Goal: Information Seeking & Learning: Find specific fact

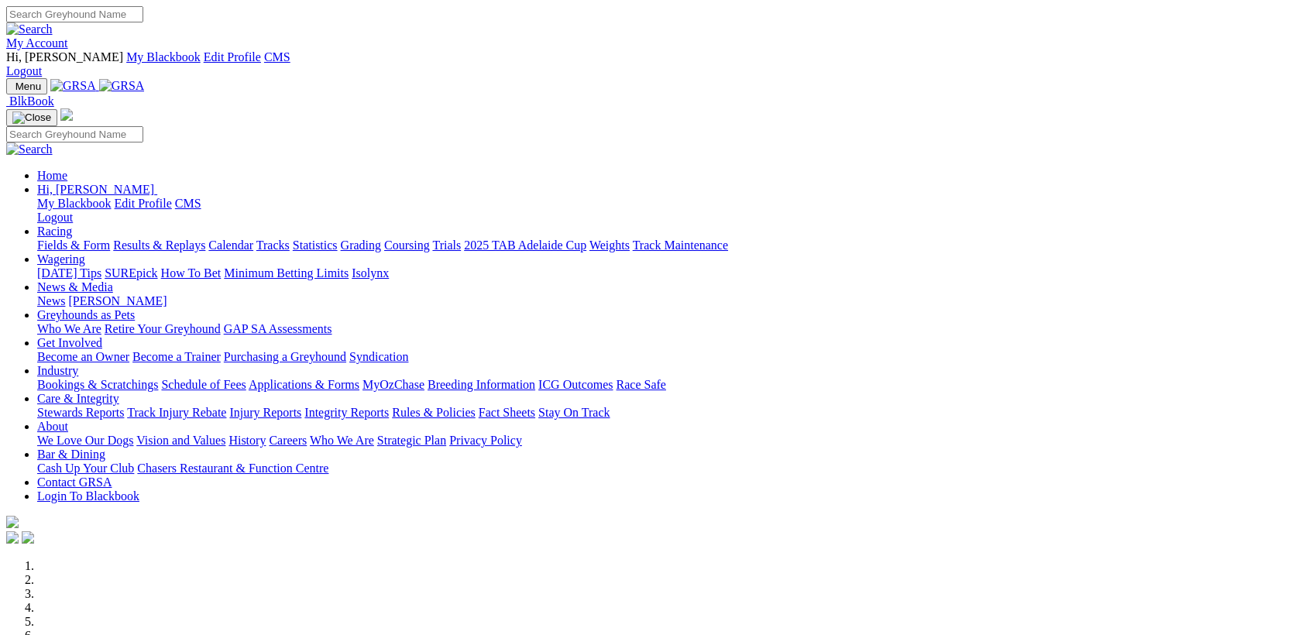
click at [143, 9] on input "Search" at bounding box center [74, 14] width 137 height 16
type input "[PERSON_NAME]"
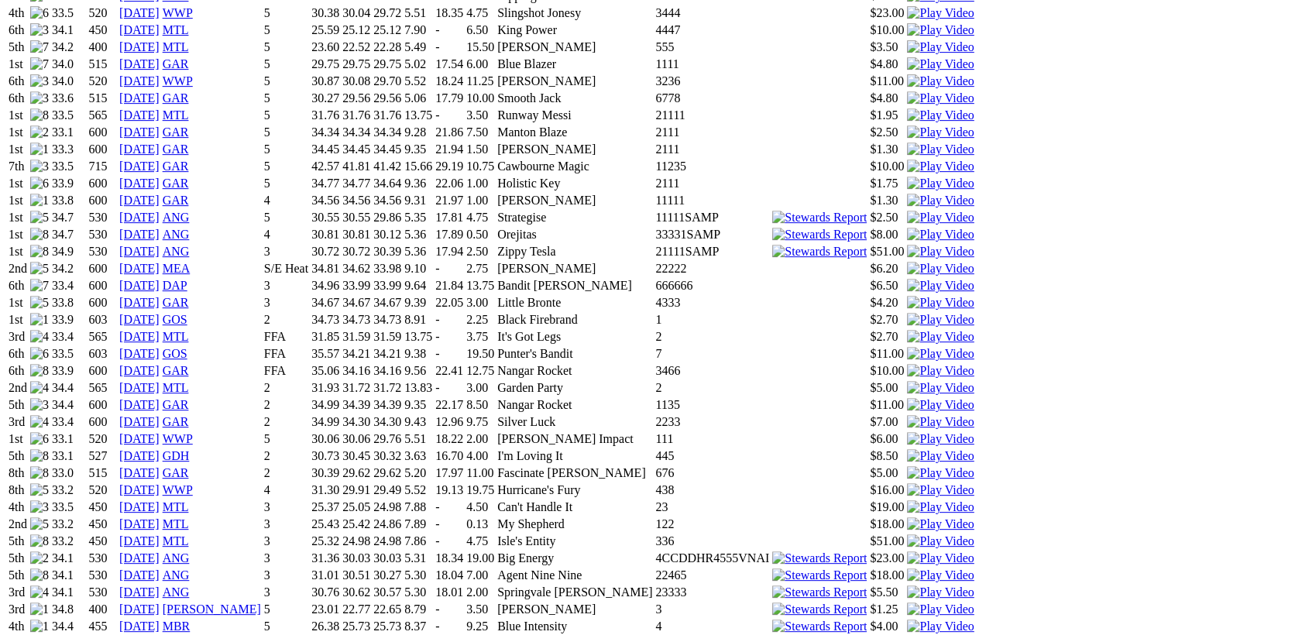
scroll to position [991, 0]
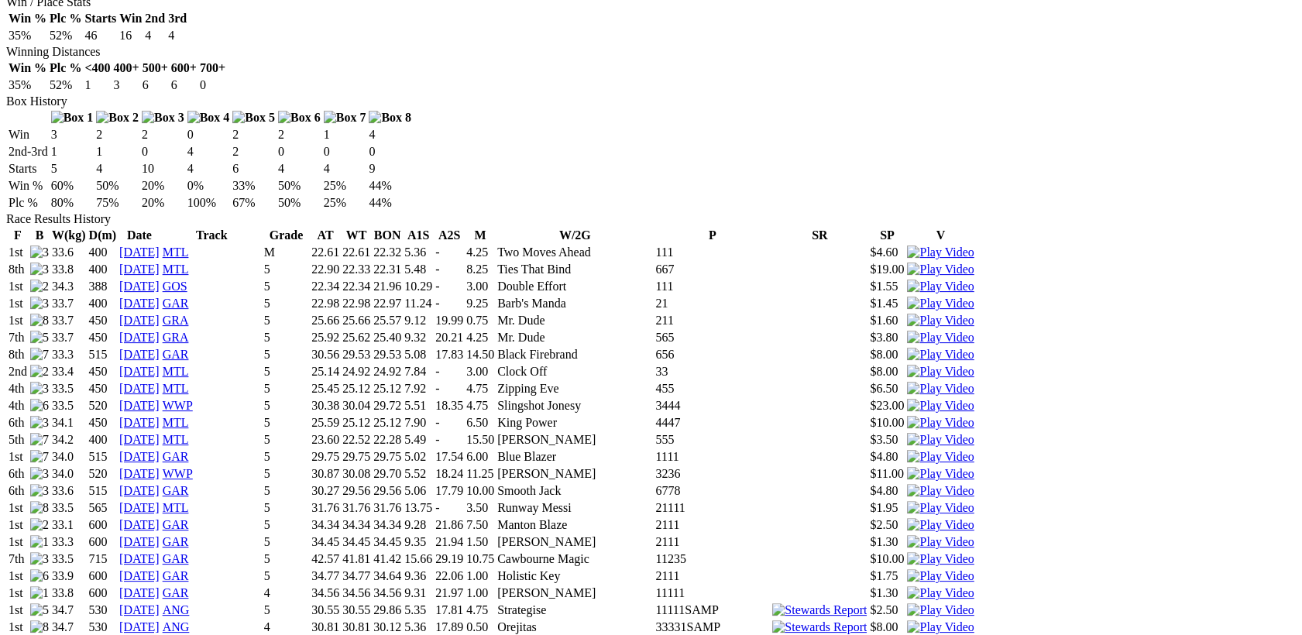
click at [812, 635] on img at bounding box center [819, 645] width 95 height 14
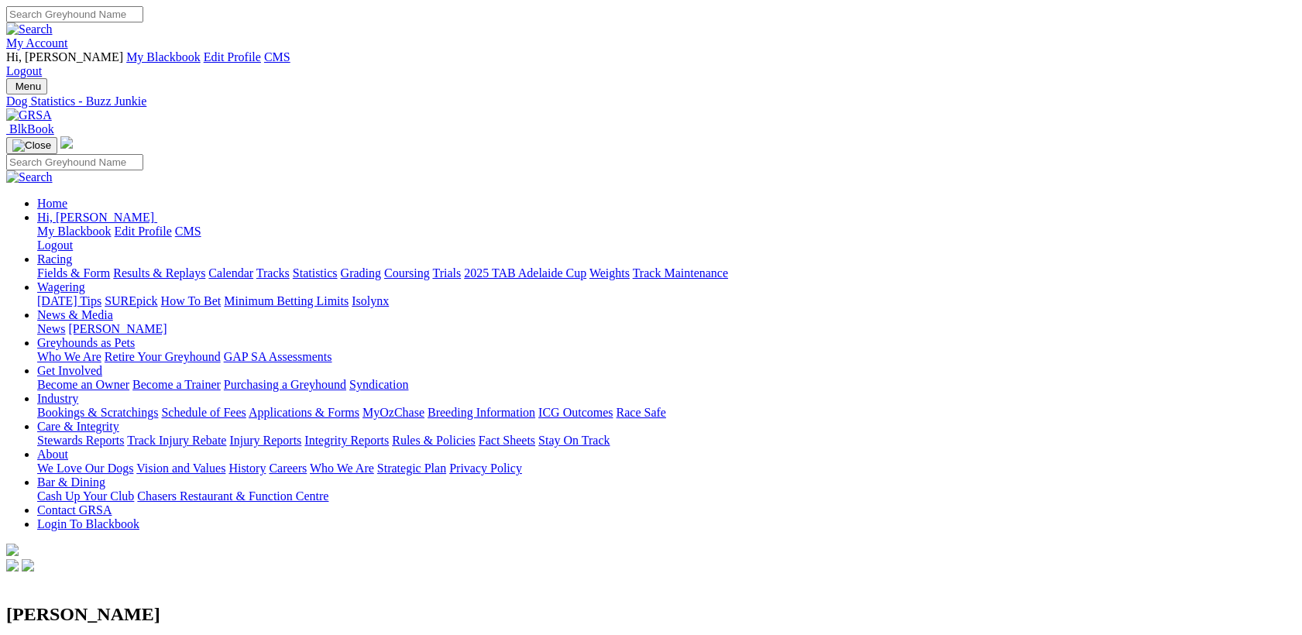
click at [143, 14] on input "Search" at bounding box center [74, 14] width 137 height 16
type input "darcy dakota"
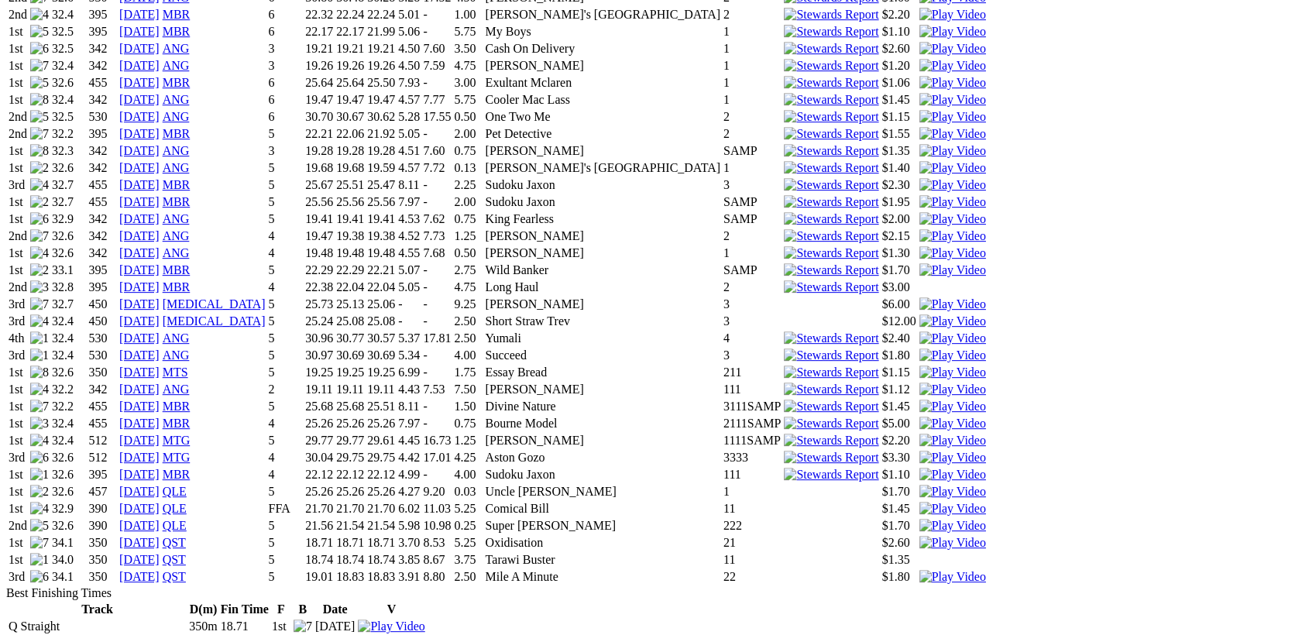
scroll to position [1412, 0]
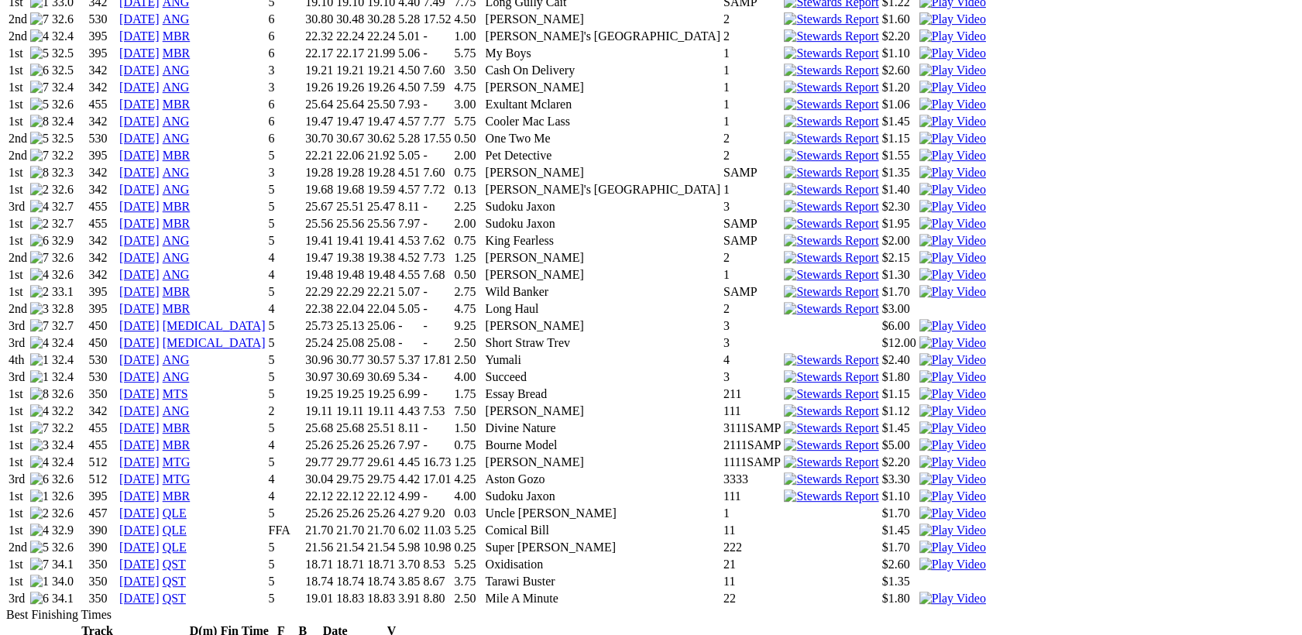
click at [160, 575] on link "[DATE]" at bounding box center [139, 581] width 40 height 13
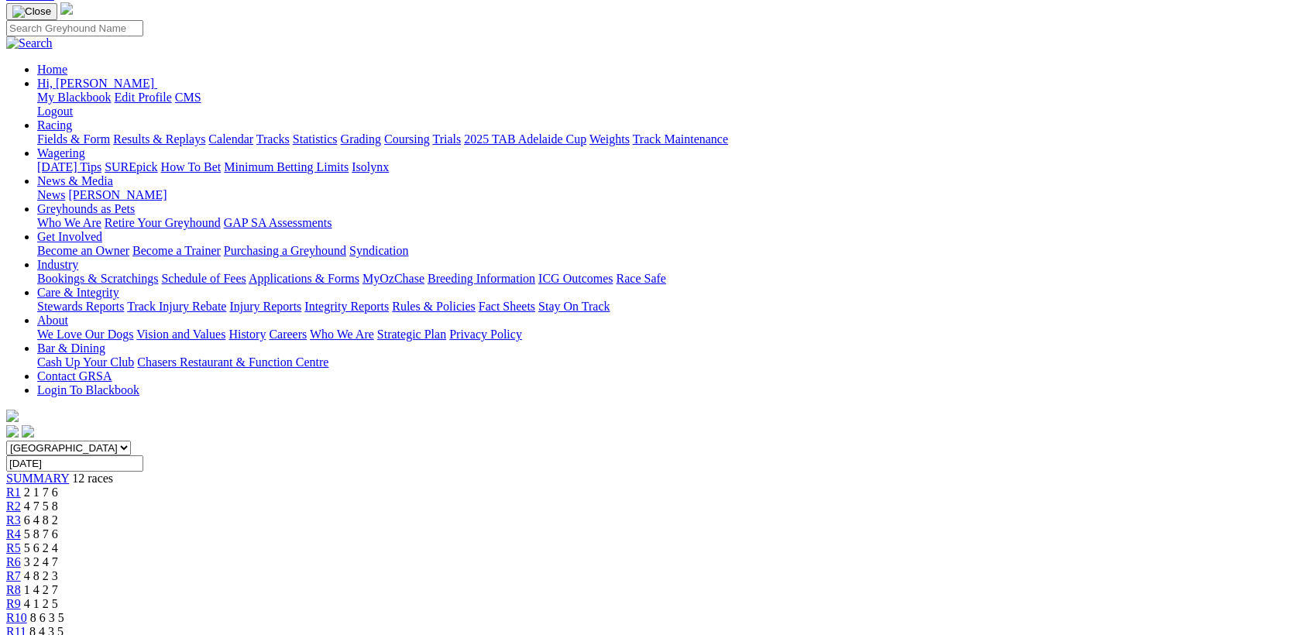
scroll to position [137, 0]
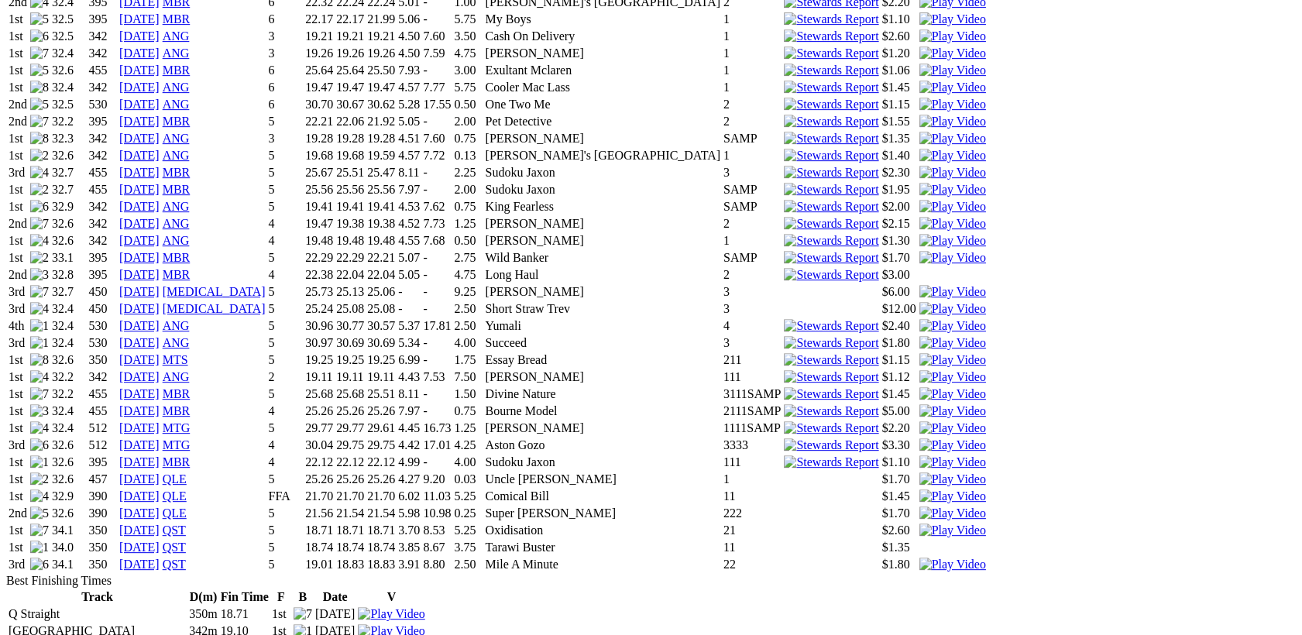
scroll to position [1412, 0]
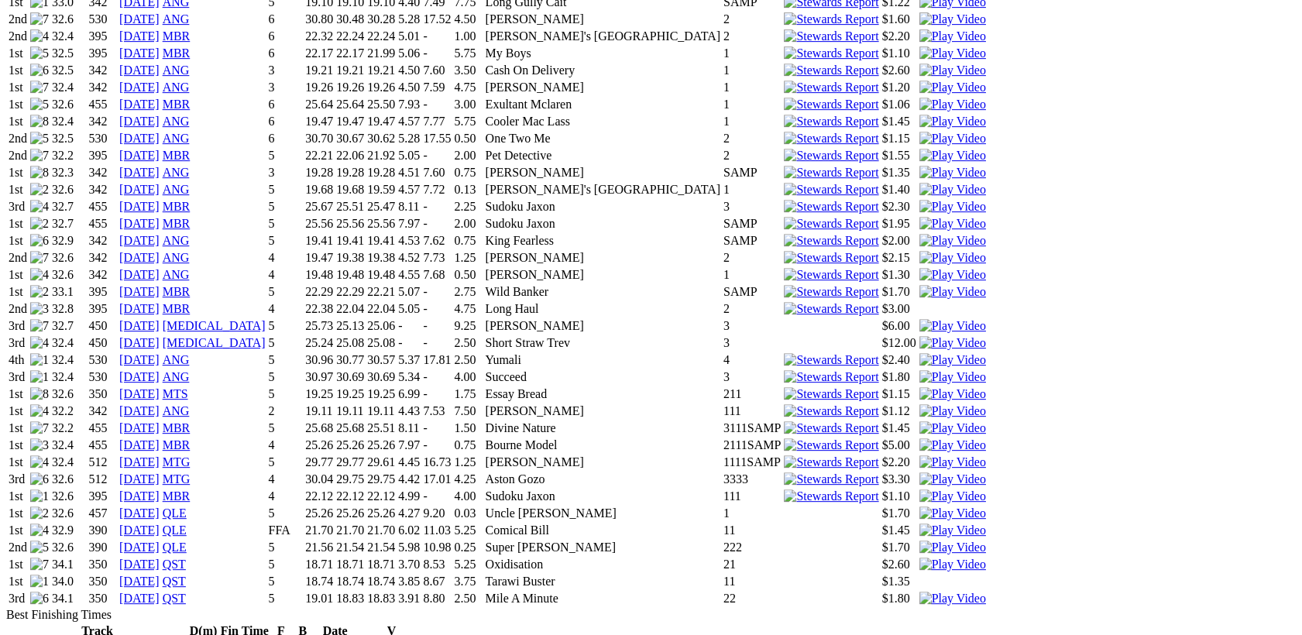
click at [160, 507] on link "[DATE]" at bounding box center [139, 513] width 40 height 13
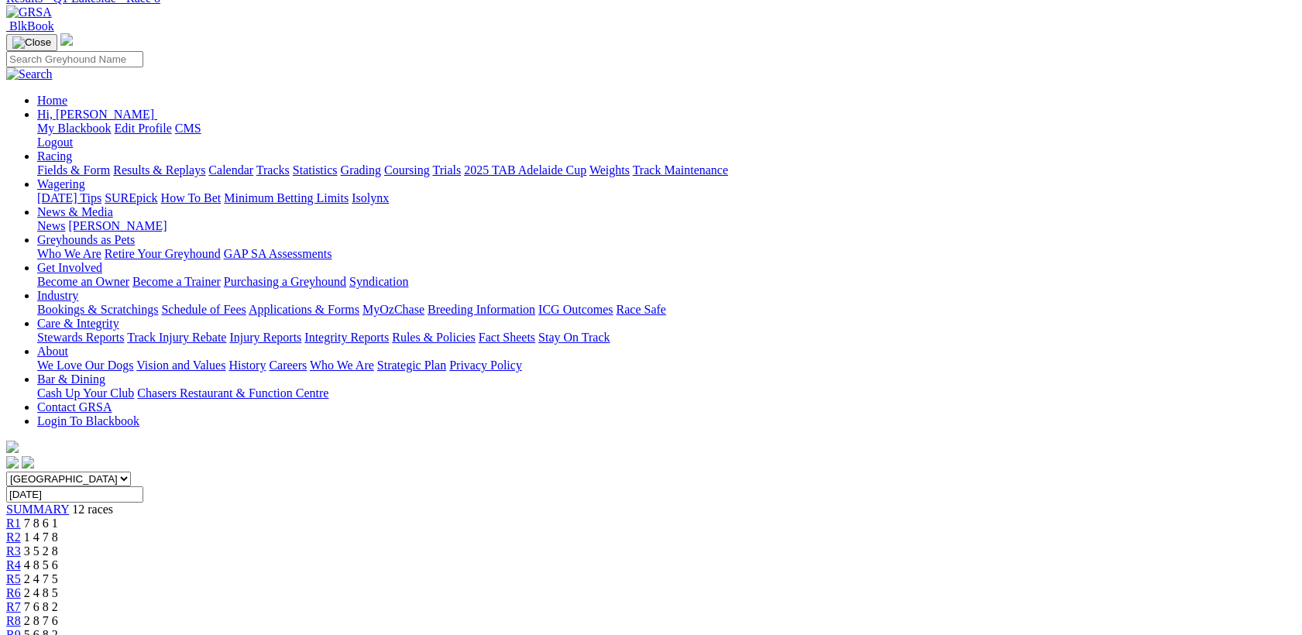
scroll to position [137, 0]
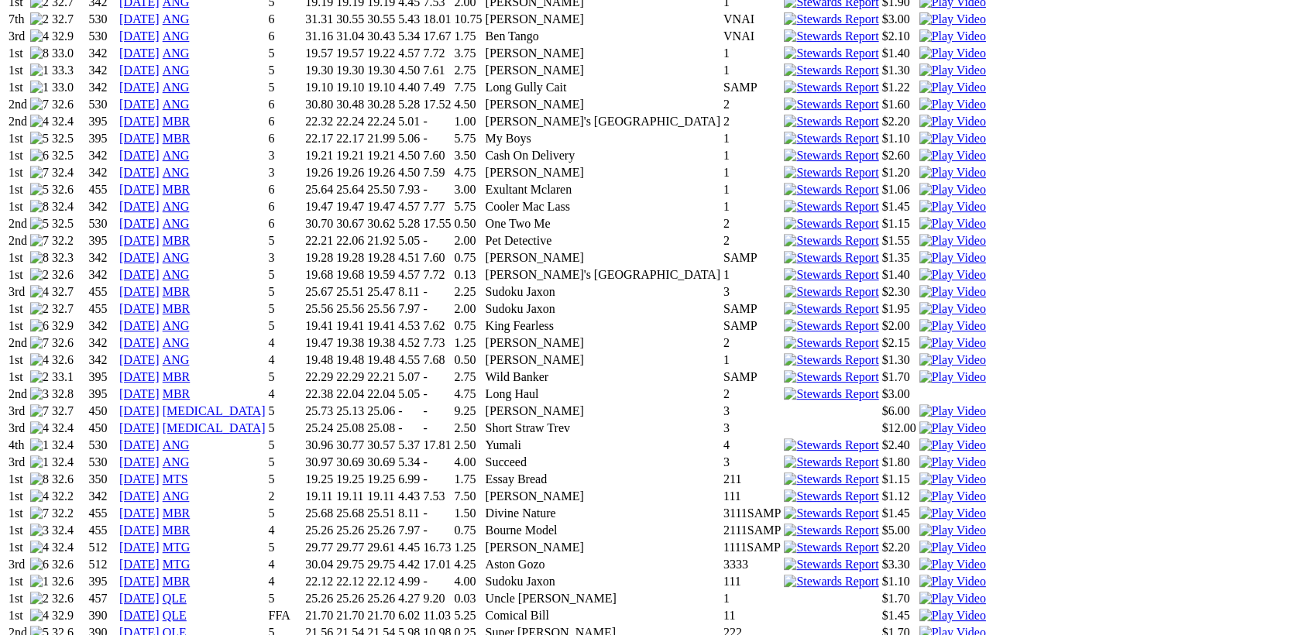
scroll to position [1377, 0]
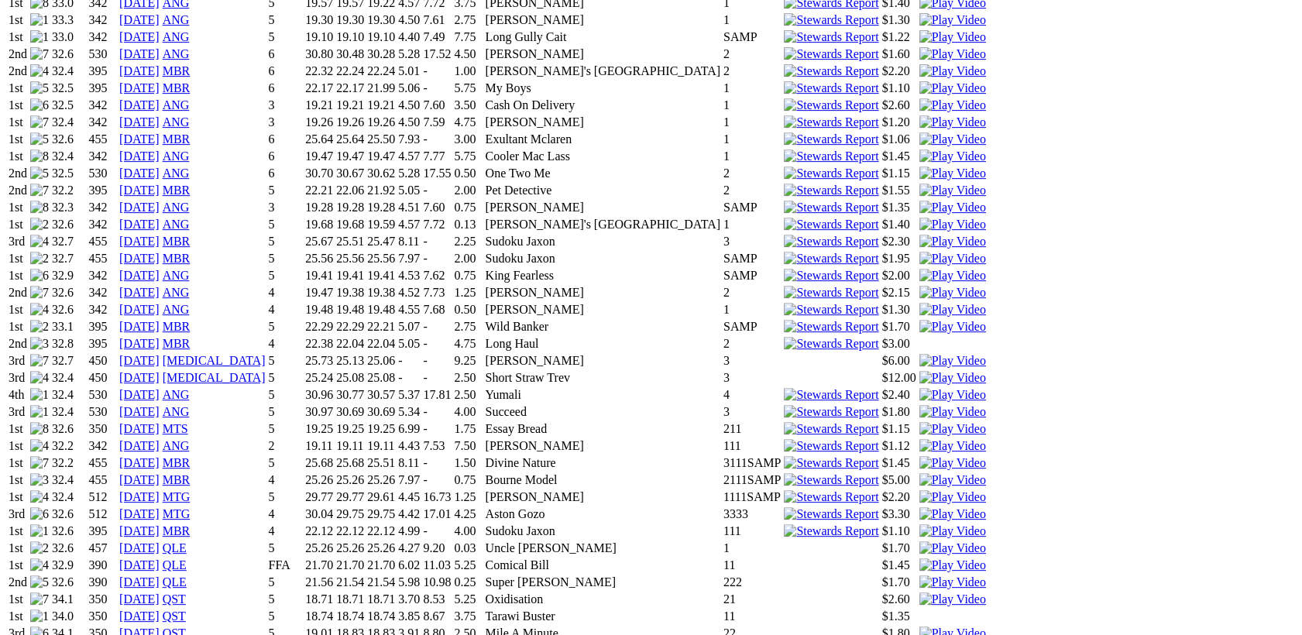
click at [160, 559] on link "30 May 25" at bounding box center [139, 565] width 40 height 13
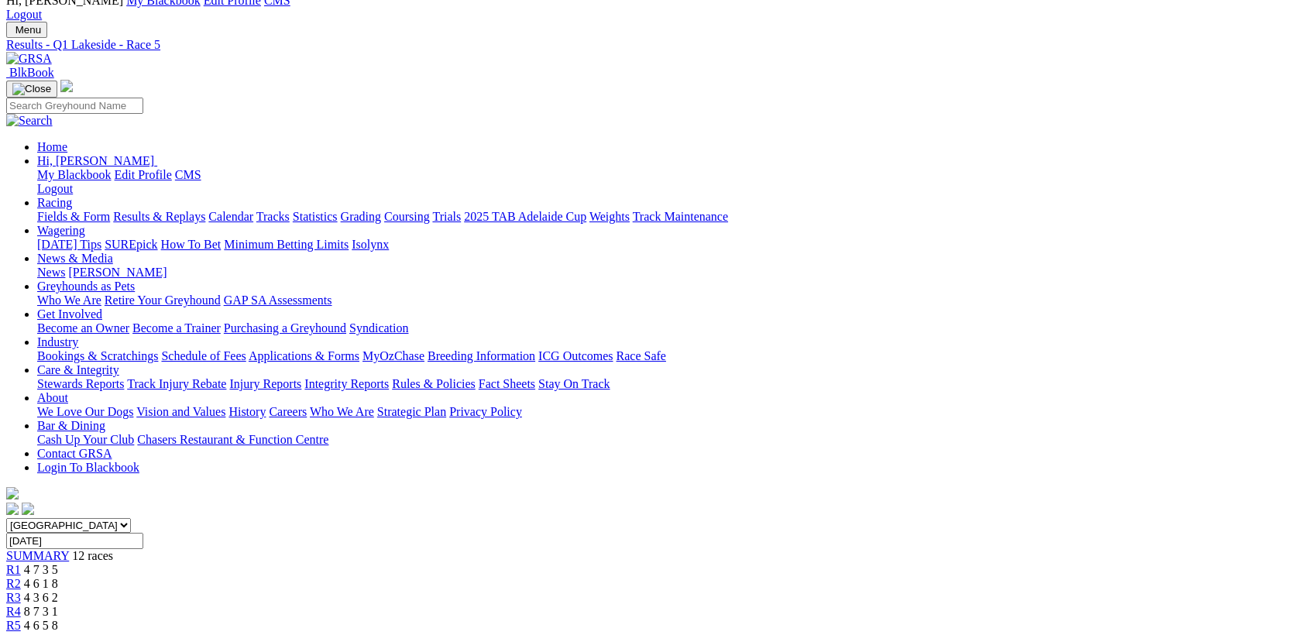
scroll to position [68, 0]
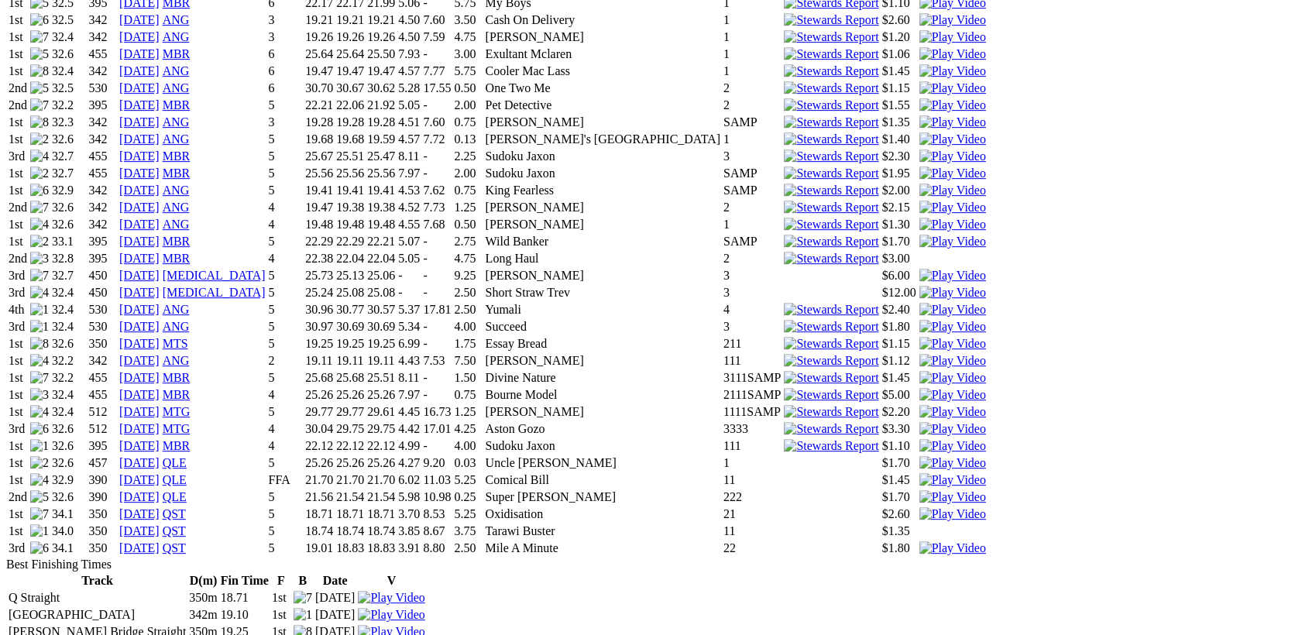
scroll to position [1183, 0]
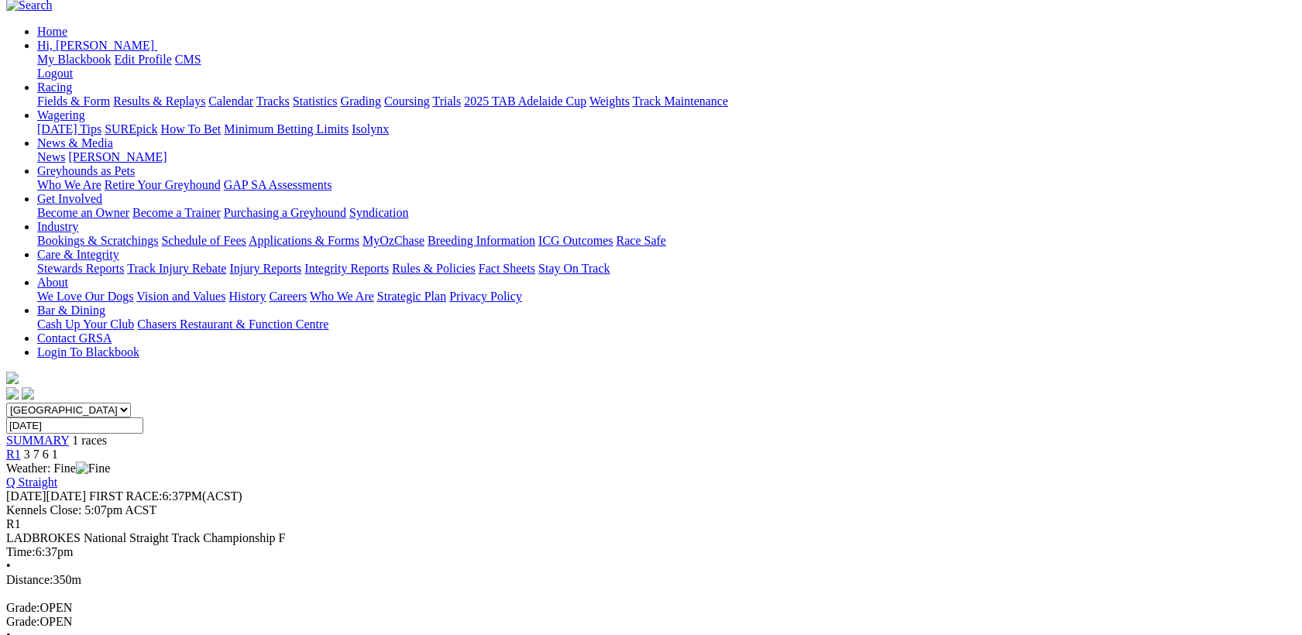
scroll to position [206, 0]
